Goal: Transaction & Acquisition: Book appointment/travel/reservation

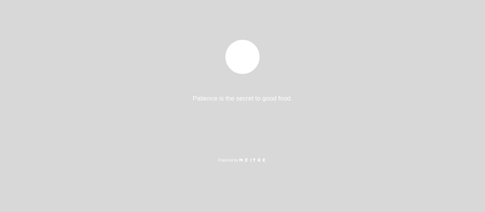
select select "pt"
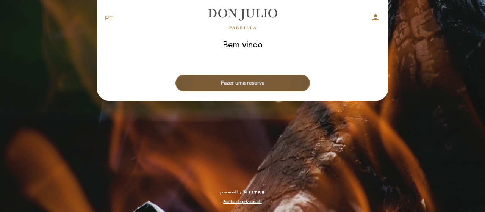
click at [255, 86] on button "Fazer uma reserva" at bounding box center [242, 83] width 134 height 17
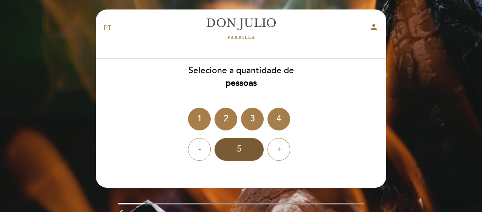
click at [246, 146] on div "5" at bounding box center [239, 149] width 49 height 23
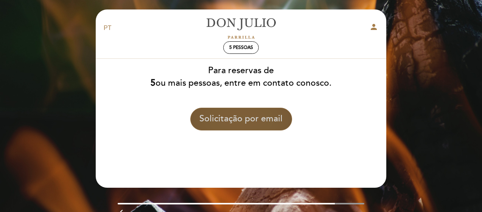
click at [239, 115] on button "Solicitação por email" at bounding box center [241, 119] width 102 height 23
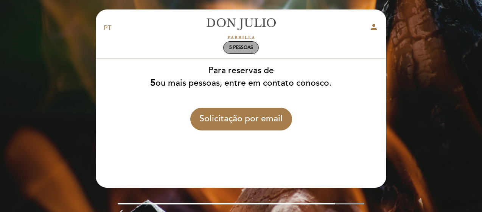
click at [238, 48] on span "5 pessoas" at bounding box center [241, 48] width 24 height 6
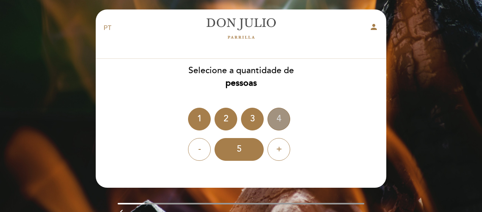
click at [281, 119] on div "4" at bounding box center [279, 119] width 23 height 23
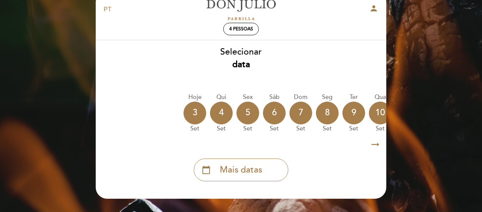
scroll to position [19, 0]
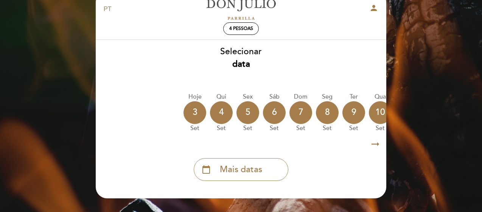
click at [376, 143] on icon "arrow_right_alt" at bounding box center [375, 144] width 11 height 16
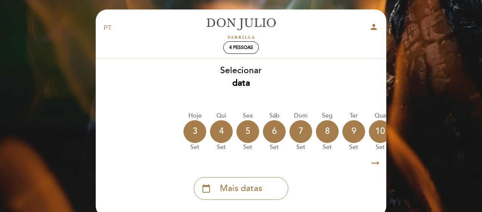
scroll to position [0, 0]
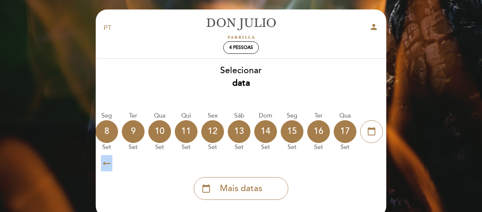
click at [376, 143] on div "calendar_today" at bounding box center [373, 131] width 27 height 40
click at [264, 131] on div "14" at bounding box center [265, 131] width 23 height 23
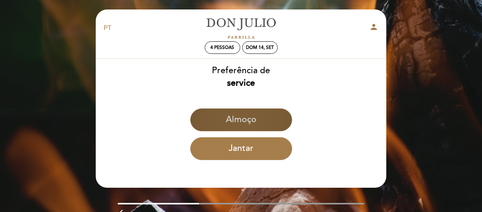
click at [256, 122] on button "Almoço" at bounding box center [241, 119] width 102 height 23
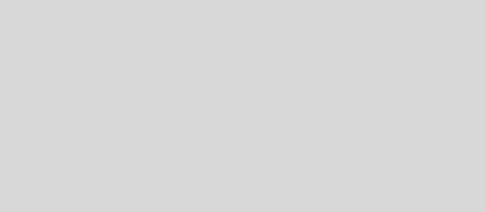
select select "pt"
